Goal: Task Accomplishment & Management: Manage account settings

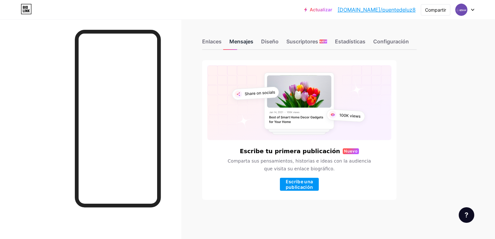
click at [235, 42] on div "Mensajes" at bounding box center [242, 44] width 24 height 12
click at [215, 42] on div "Enlaces" at bounding box center [211, 44] width 19 height 12
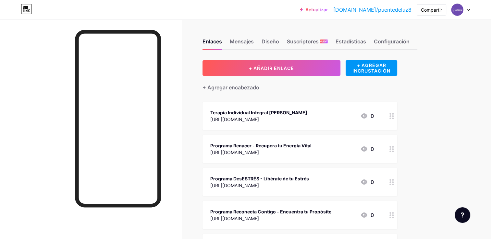
click at [307, 113] on div "Terapia Individual Integral [PERSON_NAME]" at bounding box center [258, 112] width 97 height 7
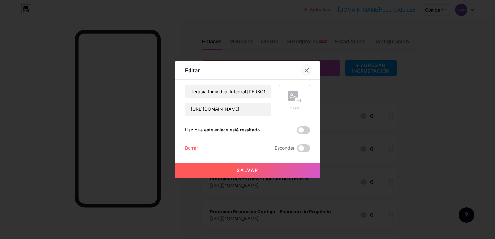
click at [306, 71] on icon at bounding box center [306, 70] width 5 height 5
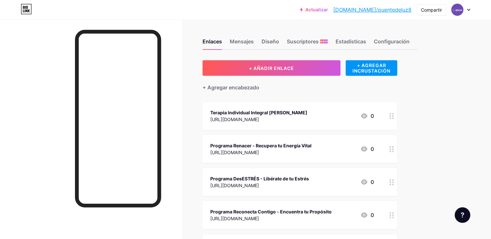
click at [307, 110] on div "Terapia Individual Integral [PERSON_NAME]" at bounding box center [258, 112] width 97 height 7
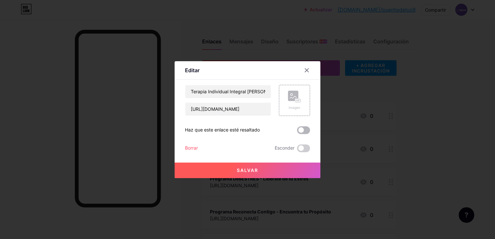
click at [303, 130] on span at bounding box center [303, 130] width 13 height 8
click at [297, 132] on input "checkbox" at bounding box center [297, 132] width 0 height 0
click at [292, 173] on button "Salvar" at bounding box center [248, 171] width 146 height 16
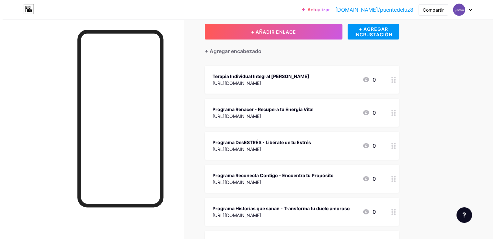
scroll to position [32, 0]
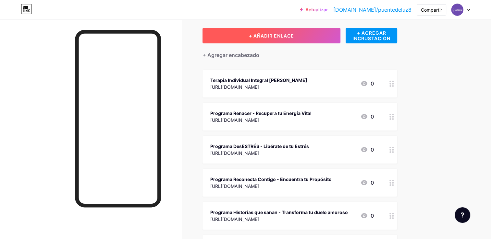
click at [298, 36] on button "+ AÑADIR ENLACE" at bounding box center [271, 36] width 138 height 16
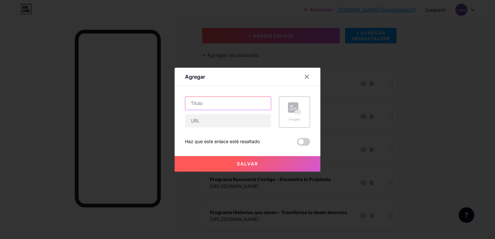
click at [244, 109] on input "text" at bounding box center [228, 103] width 86 height 13
type input "Actividad Agosto: Constelacion Grupal [DATE]"
click at [247, 122] on input "text" at bounding box center [228, 120] width 86 height 13
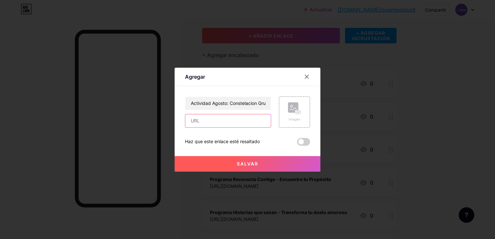
paste input "[URL][DOMAIN_NAME]"
type input "[URL][DOMAIN_NAME]"
click at [247, 162] on span "Salvar" at bounding box center [247, 164] width 21 height 6
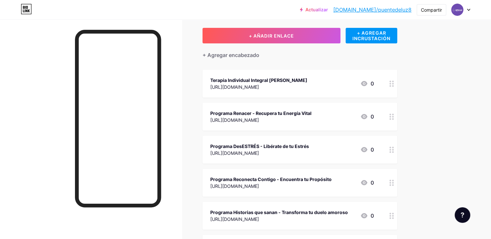
scroll to position [32, 0]
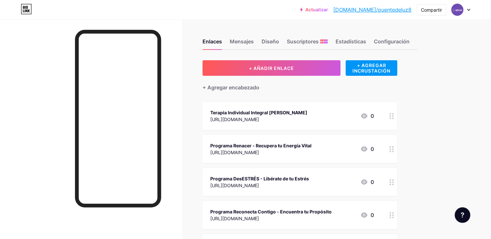
click at [382, 10] on link "[DOMAIN_NAME]/puentedeluz8" at bounding box center [372, 10] width 78 height 8
